Goal: Transaction & Acquisition: Purchase product/service

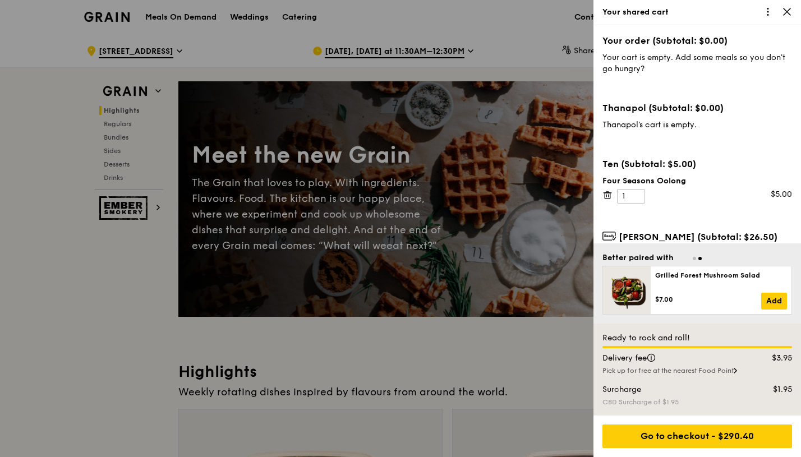
drag, startPoint x: 798, startPoint y: 57, endPoint x: 798, endPoint y: 67, distance: 10.1
click at [798, 67] on div "Your order (Subtotal: $0.00) Your cart is empty. Add some meals so you don't go…" at bounding box center [697, 134] width 208 height 218
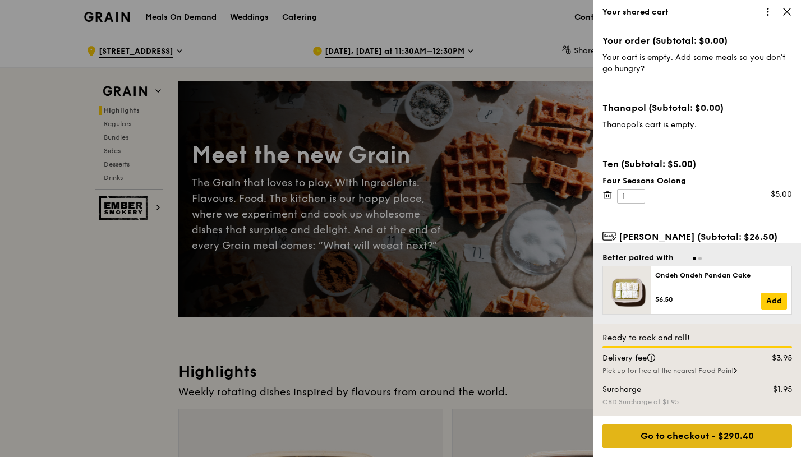
click at [712, 436] on div "Go to checkout - $290.40" at bounding box center [697, 437] width 190 height 24
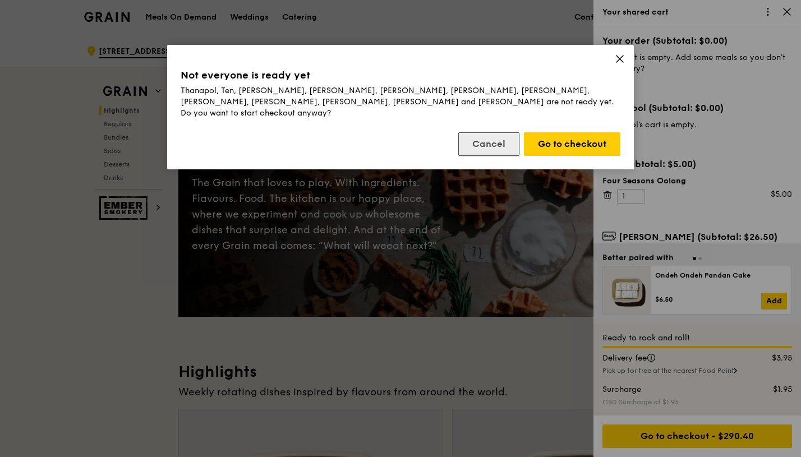
click at [498, 136] on button "Cancel" at bounding box center [488, 144] width 61 height 24
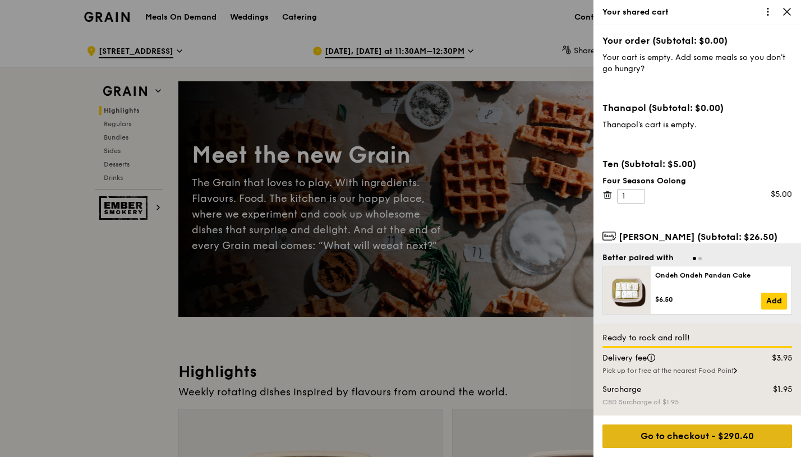
click at [725, 436] on div "Go to checkout - $290.40" at bounding box center [697, 437] width 190 height 24
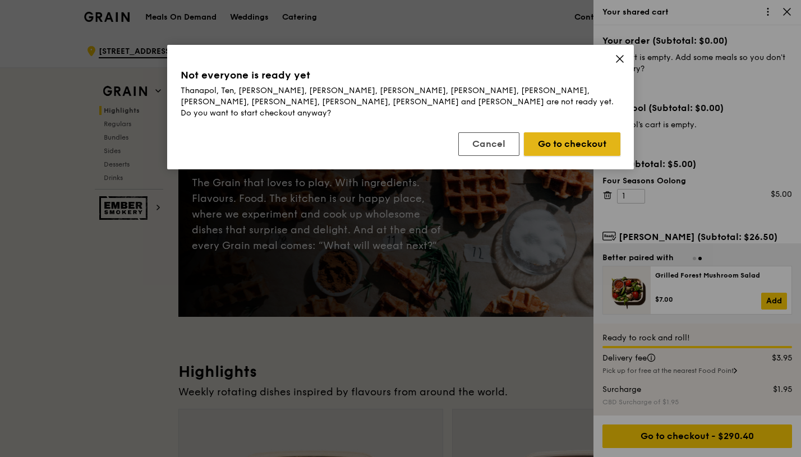
click at [565, 133] on button "Go to checkout" at bounding box center [572, 144] width 96 height 24
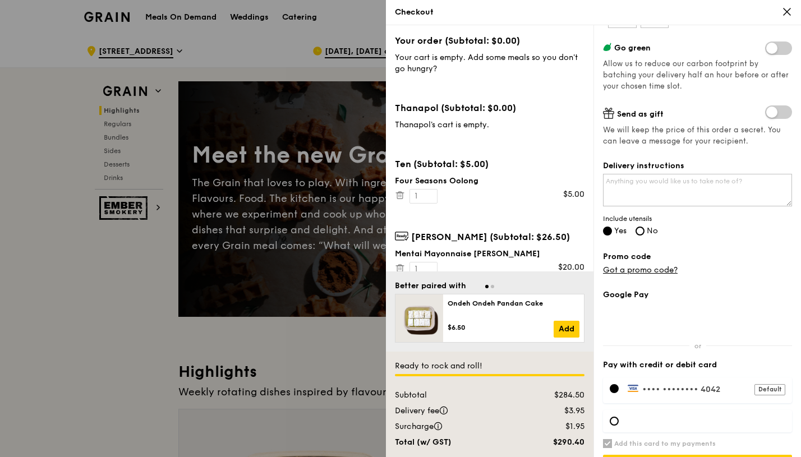
scroll to position [193, 0]
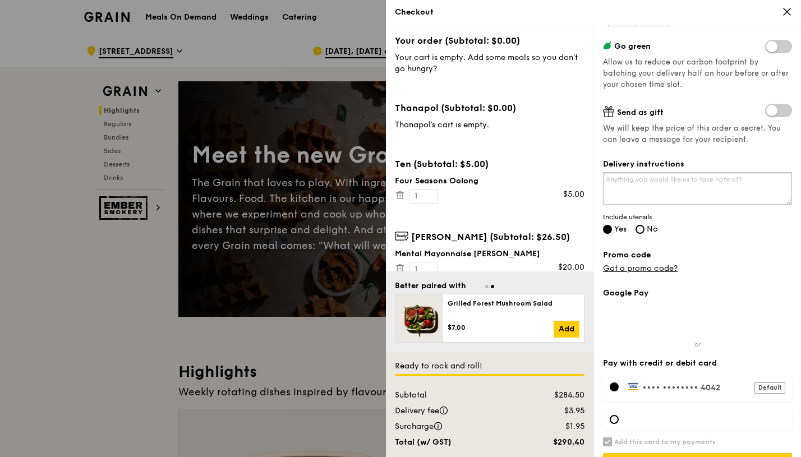
click at [672, 192] on textarea "Delivery instructions" at bounding box center [697, 188] width 189 height 33
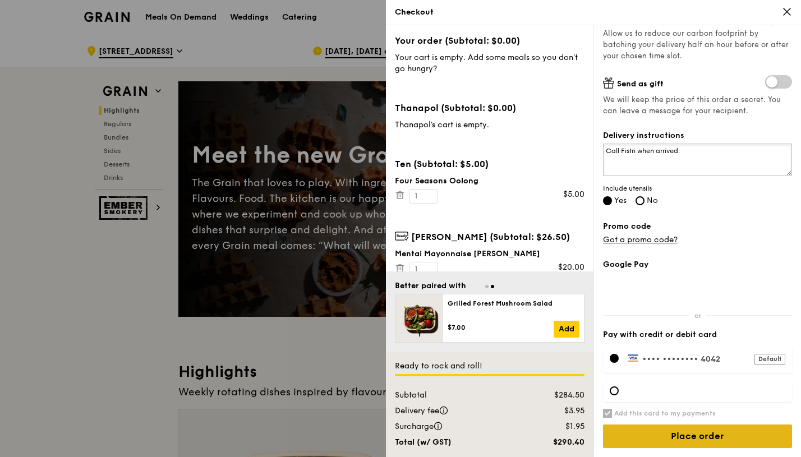
type textarea "Call Fistri when arrived."
click at [717, 435] on input "Place order" at bounding box center [697, 437] width 189 height 24
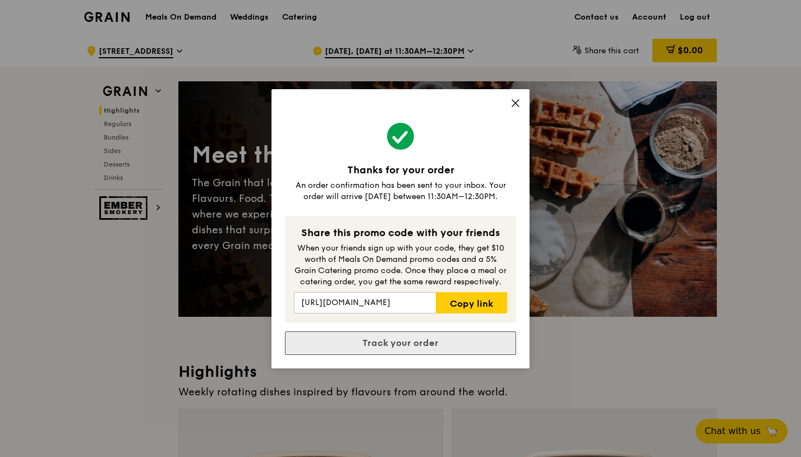
click at [490, 340] on link "Track your order" at bounding box center [400, 343] width 231 height 24
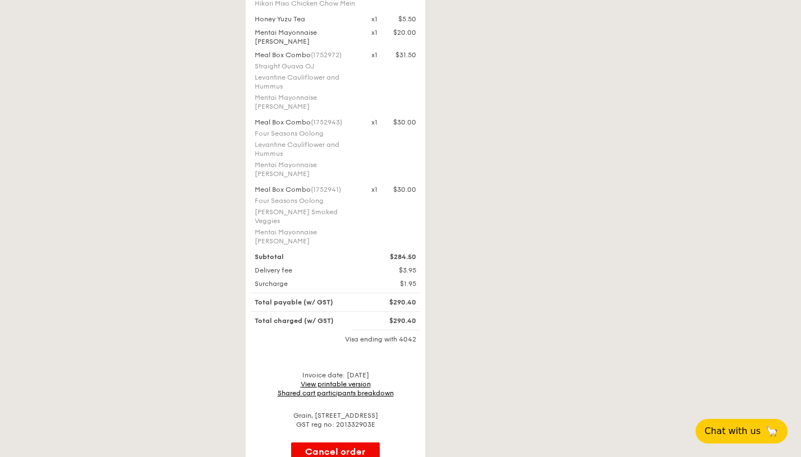
scroll to position [494, 0]
click at [333, 382] on link "View printable version" at bounding box center [336, 386] width 70 height 8
